Goal: Task Accomplishment & Management: Manage account settings

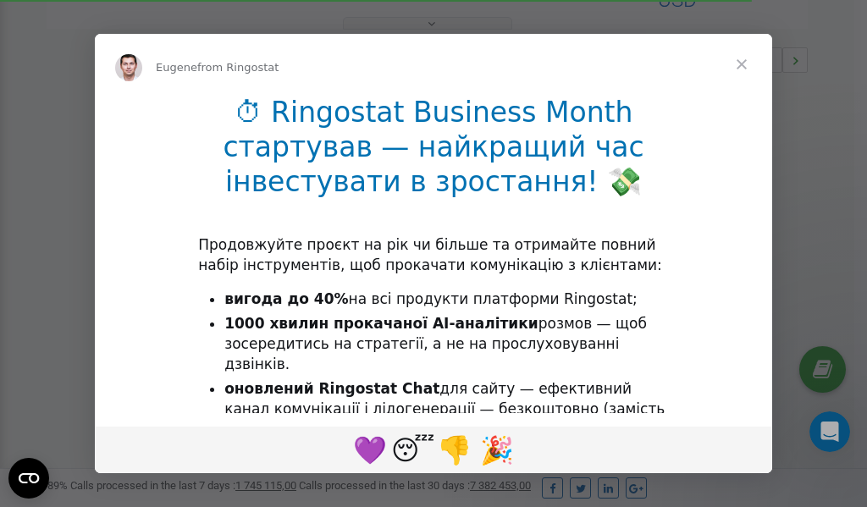
click at [744, 63] on span "Close" at bounding box center [741, 64] width 61 height 61
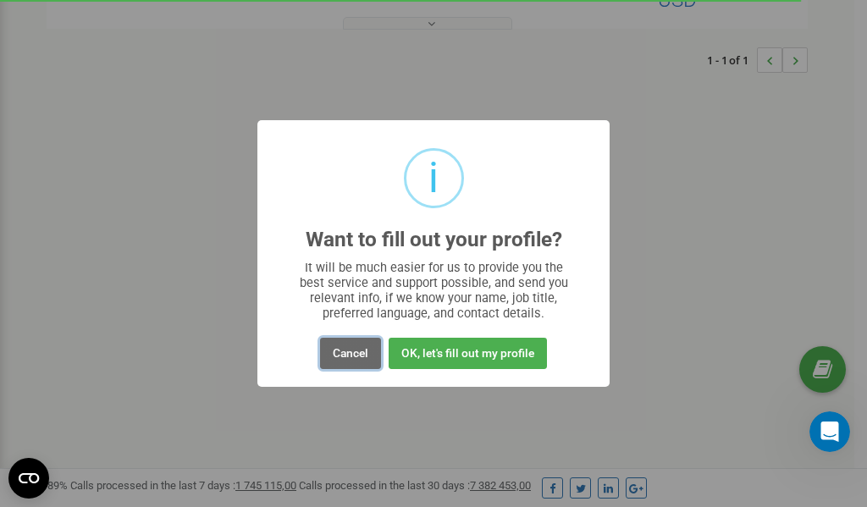
click at [351, 356] on button "Cancel" at bounding box center [350, 353] width 61 height 31
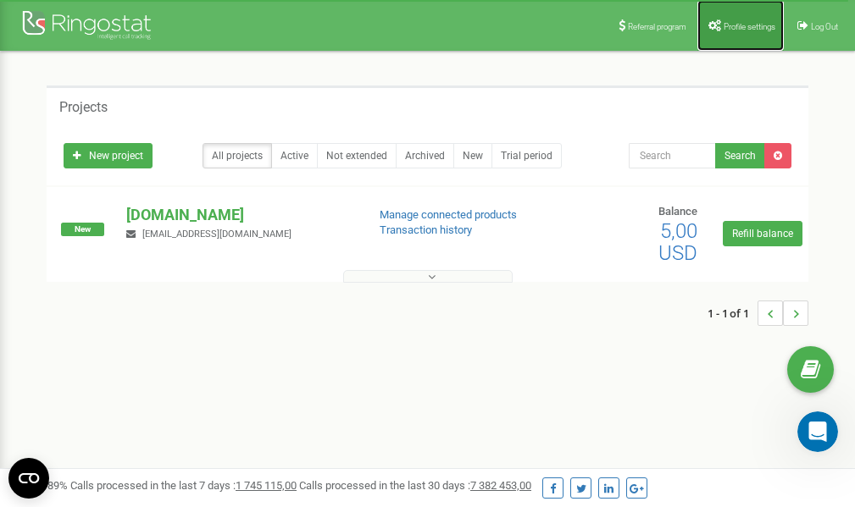
click at [739, 24] on span "Profile settings" at bounding box center [749, 26] width 52 height 9
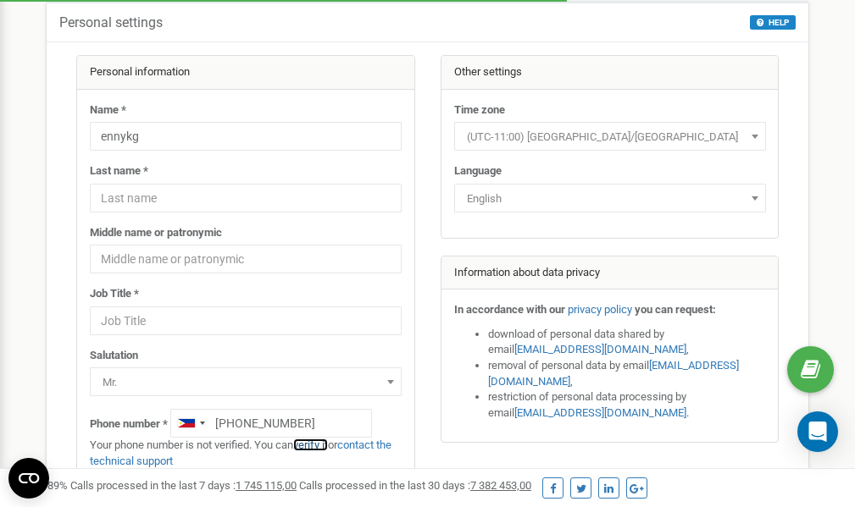
click at [322, 446] on link "verify it" at bounding box center [310, 445] width 35 height 13
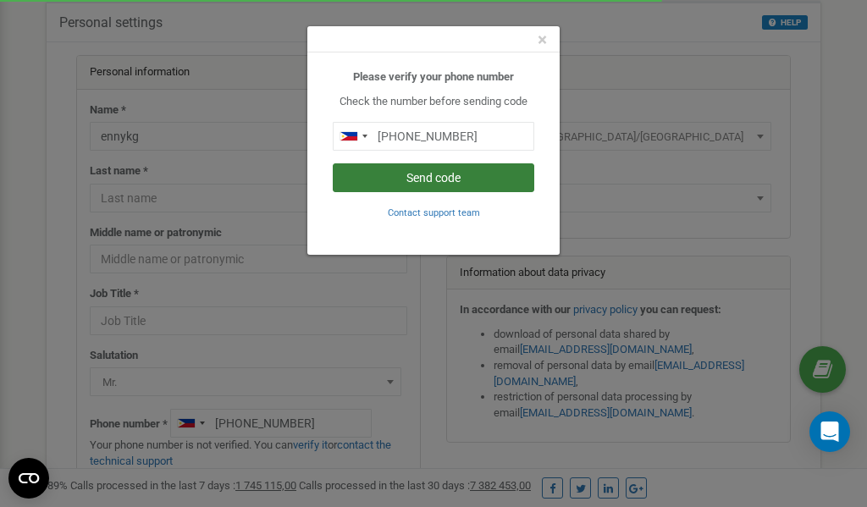
click at [428, 178] on button "Send code" at bounding box center [434, 177] width 202 height 29
